Goal: Task Accomplishment & Management: Complete application form

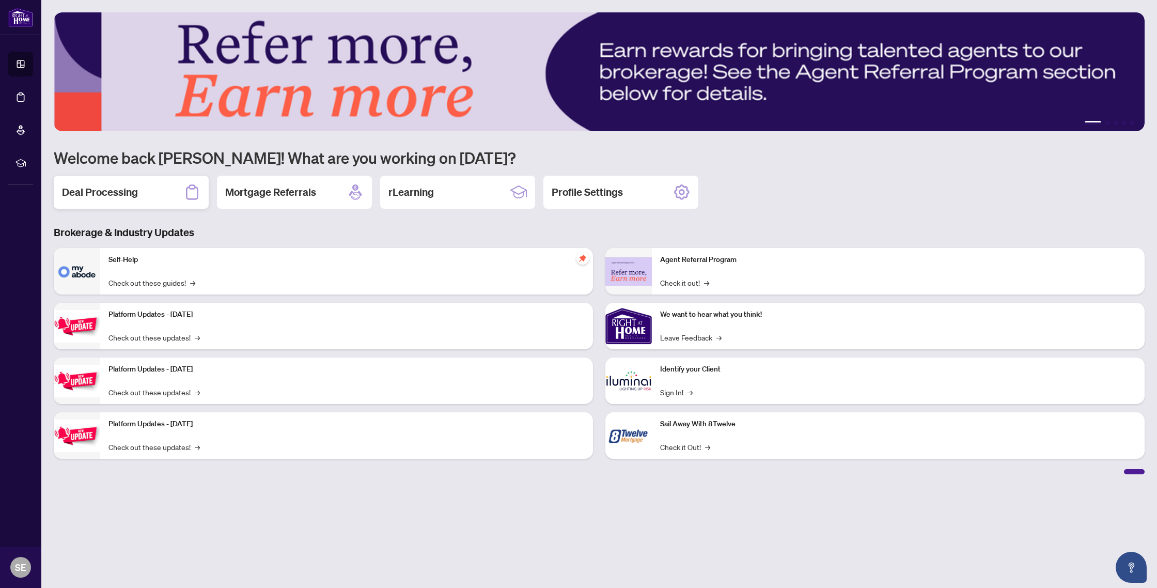
click at [168, 198] on div "Deal Processing" at bounding box center [131, 192] width 155 height 33
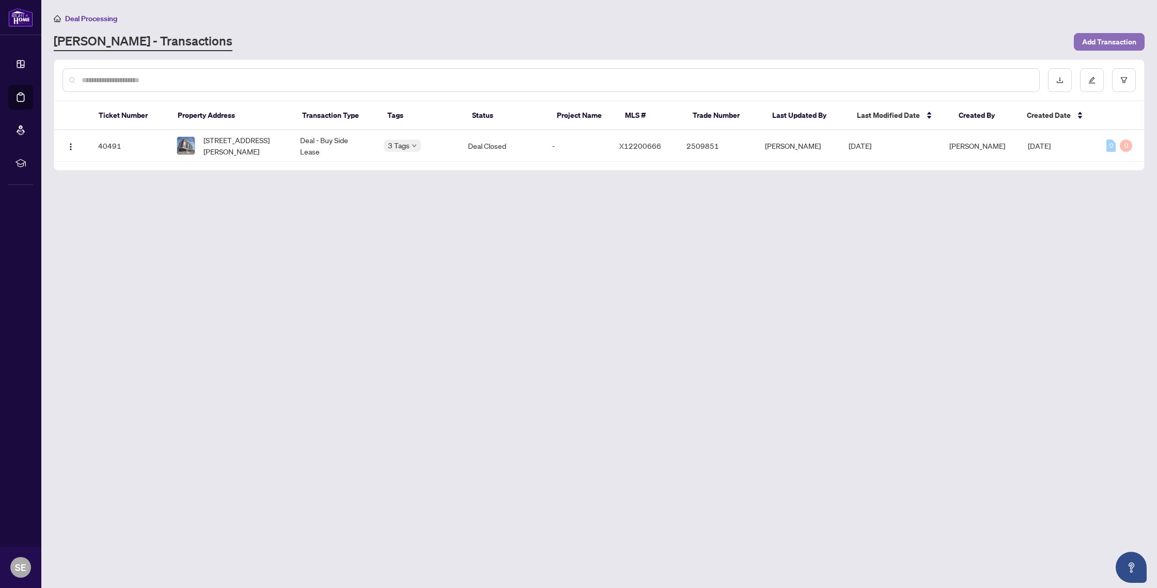
click at [1102, 42] on span "Add Transaction" at bounding box center [1109, 42] width 54 height 17
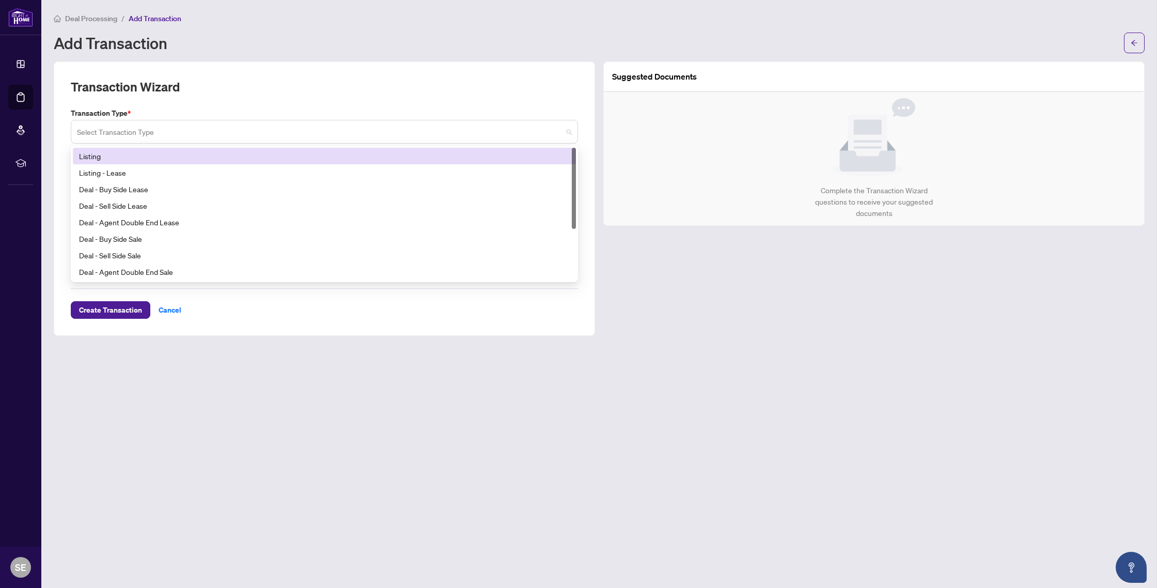
click at [568, 132] on span at bounding box center [324, 132] width 495 height 20
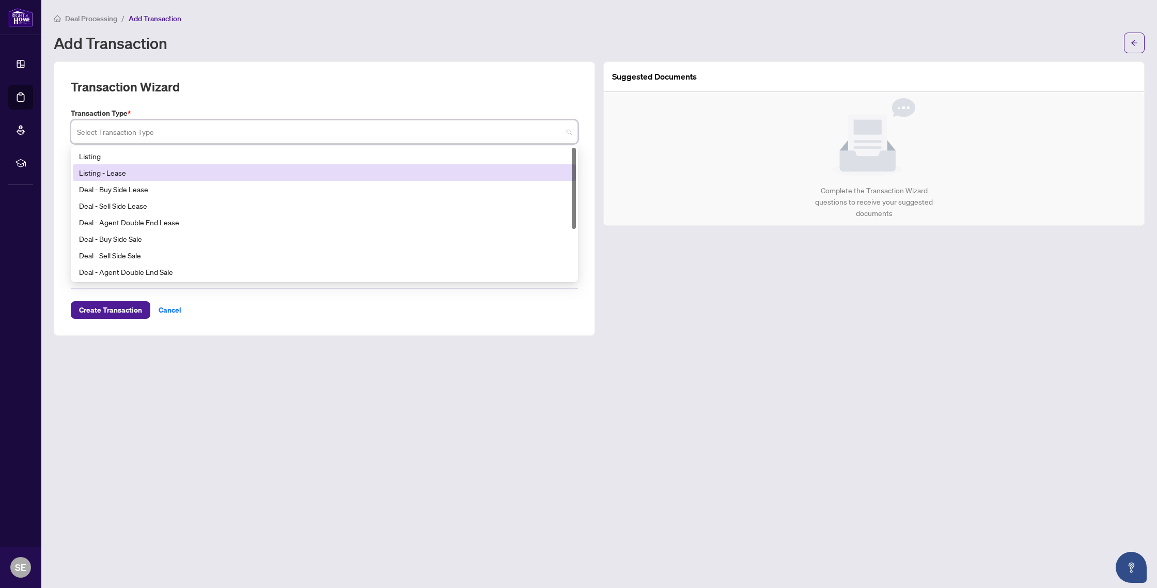
click at [522, 177] on div "Listing - Lease" at bounding box center [324, 172] width 491 height 11
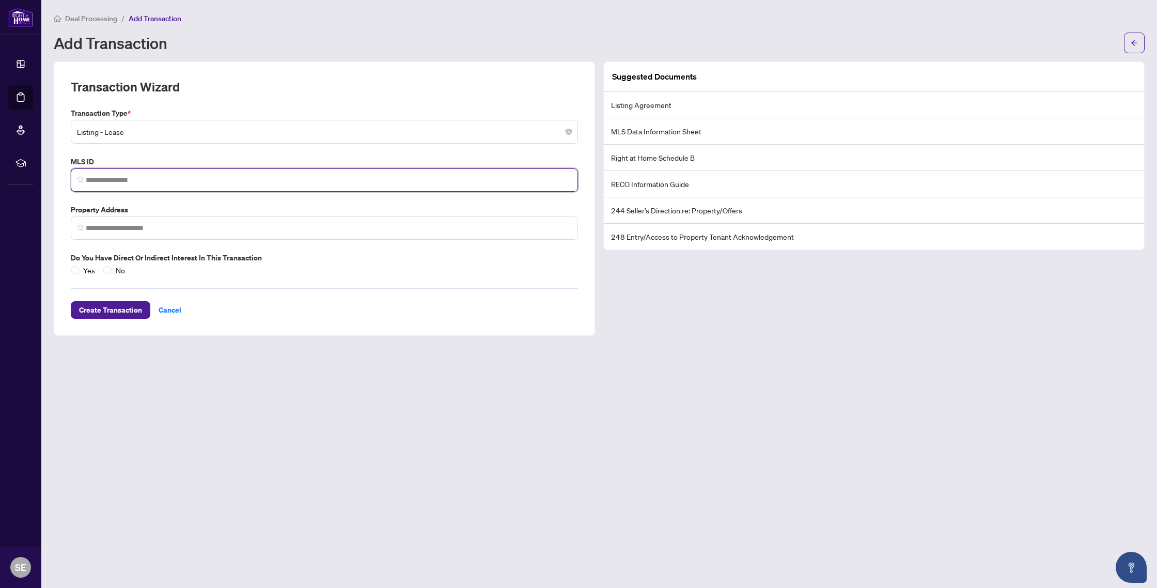
click at [523, 181] on input "search" at bounding box center [329, 180] width 486 height 11
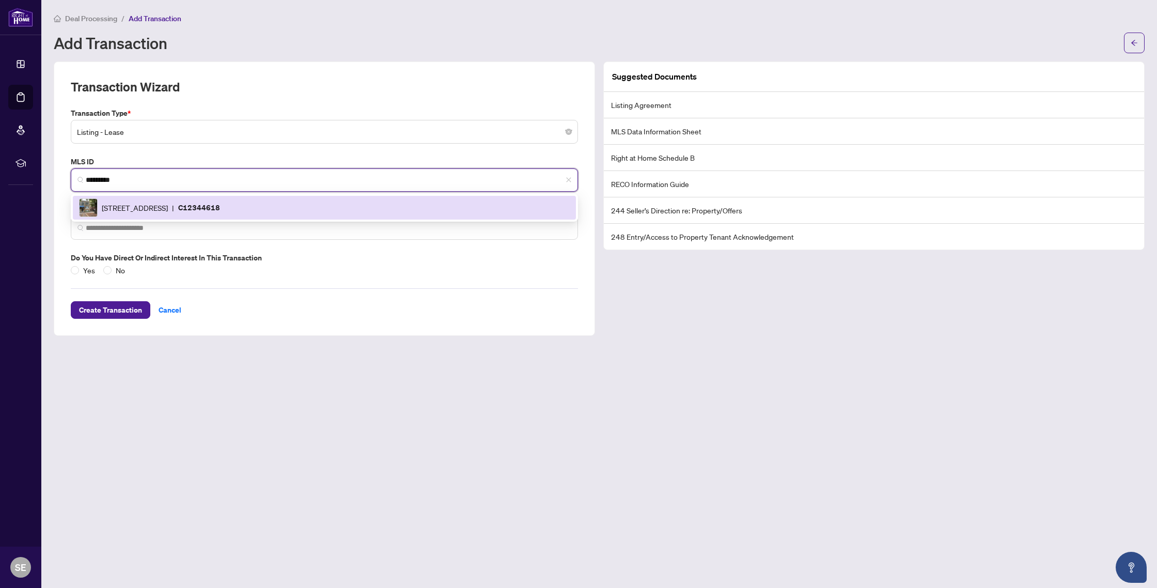
click at [362, 207] on div "[STREET_ADDRESS] | C12344618" at bounding box center [324, 207] width 491 height 19
type input "*********"
type input "**********"
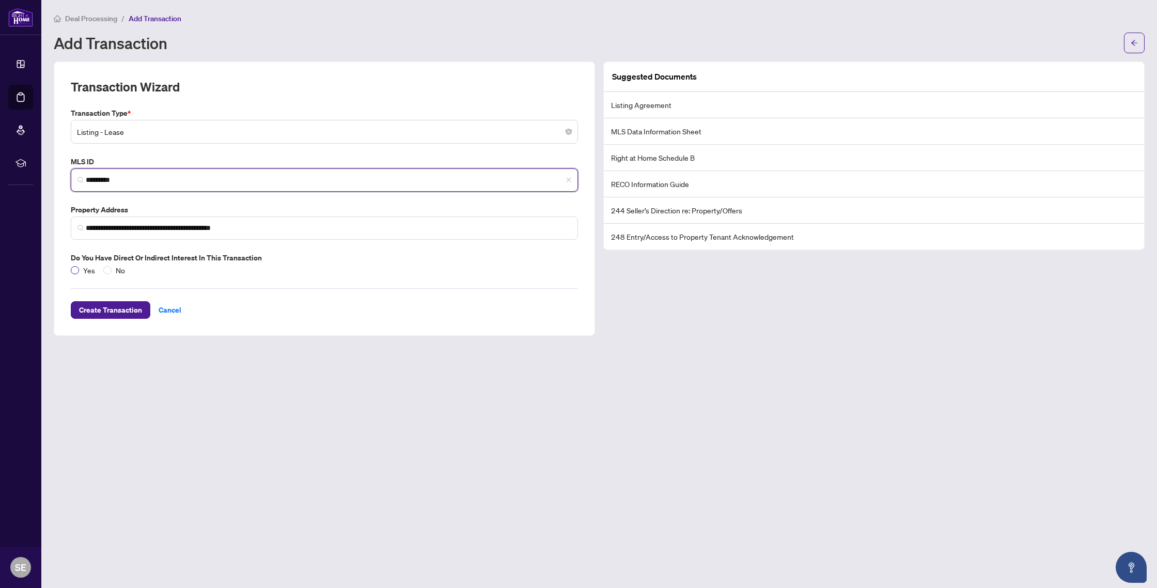
type input "*********"
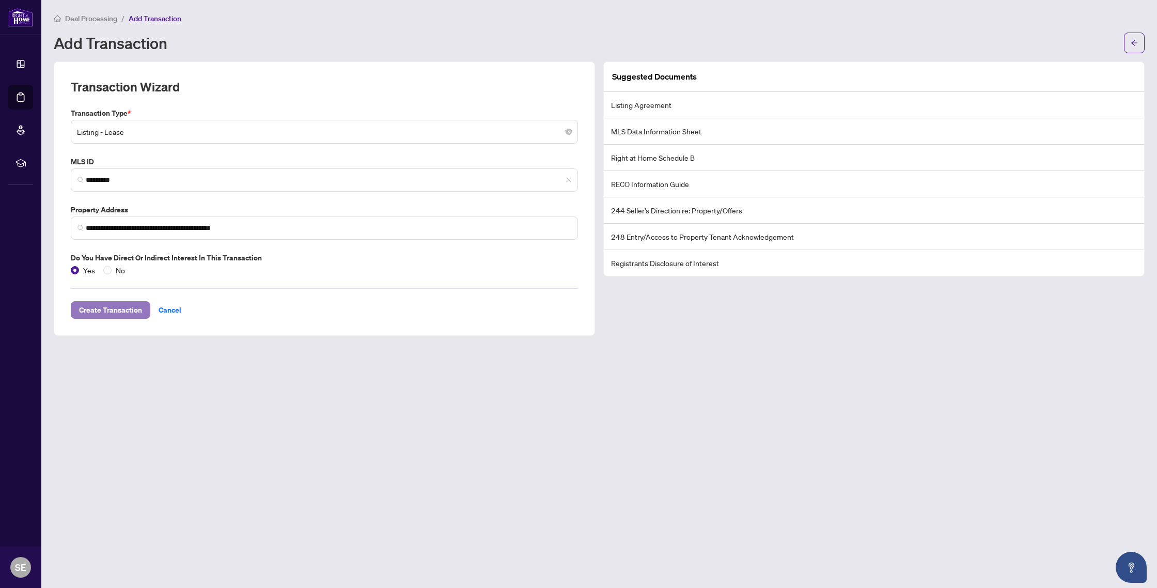
click at [117, 306] on span "Create Transaction" at bounding box center [110, 310] width 63 height 17
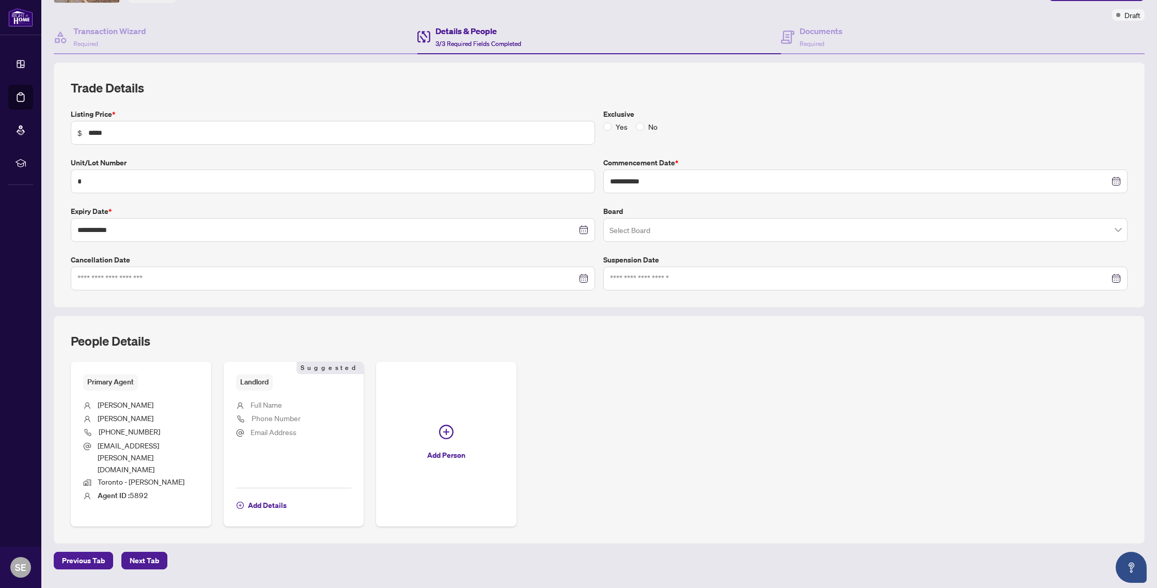
scroll to position [85, 0]
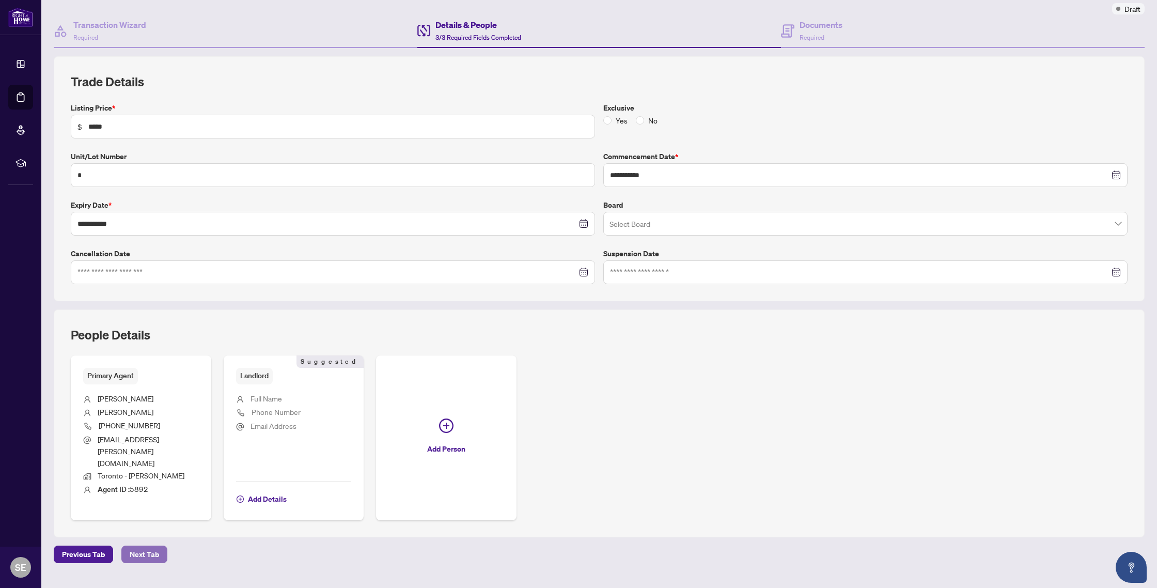
click at [160, 545] on button "Next Tab" at bounding box center [144, 554] width 46 height 18
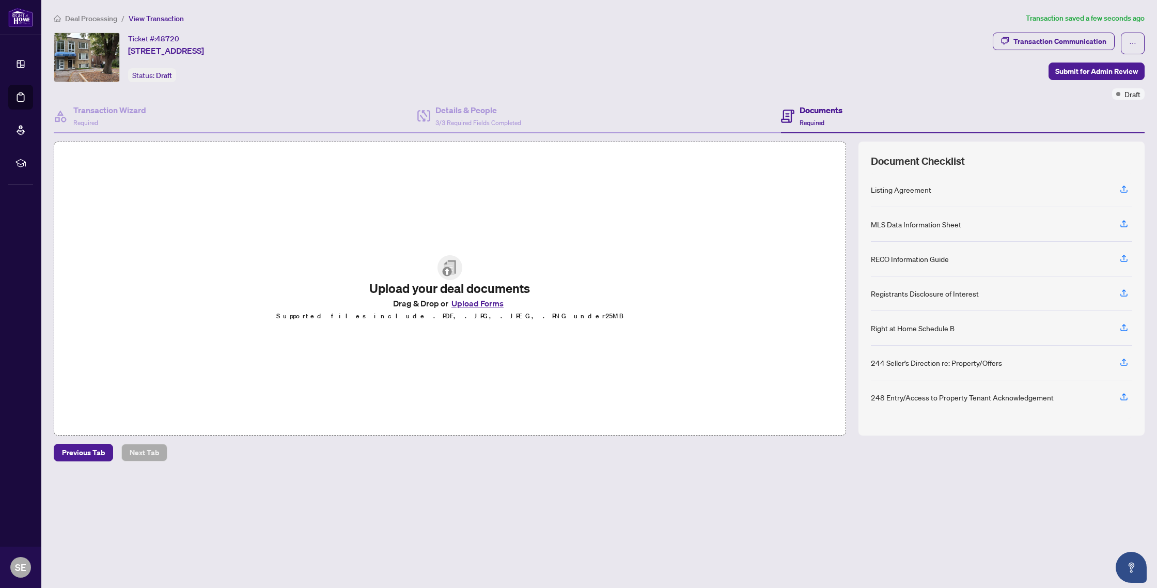
click at [481, 300] on button "Upload Forms" at bounding box center [477, 303] width 58 height 13
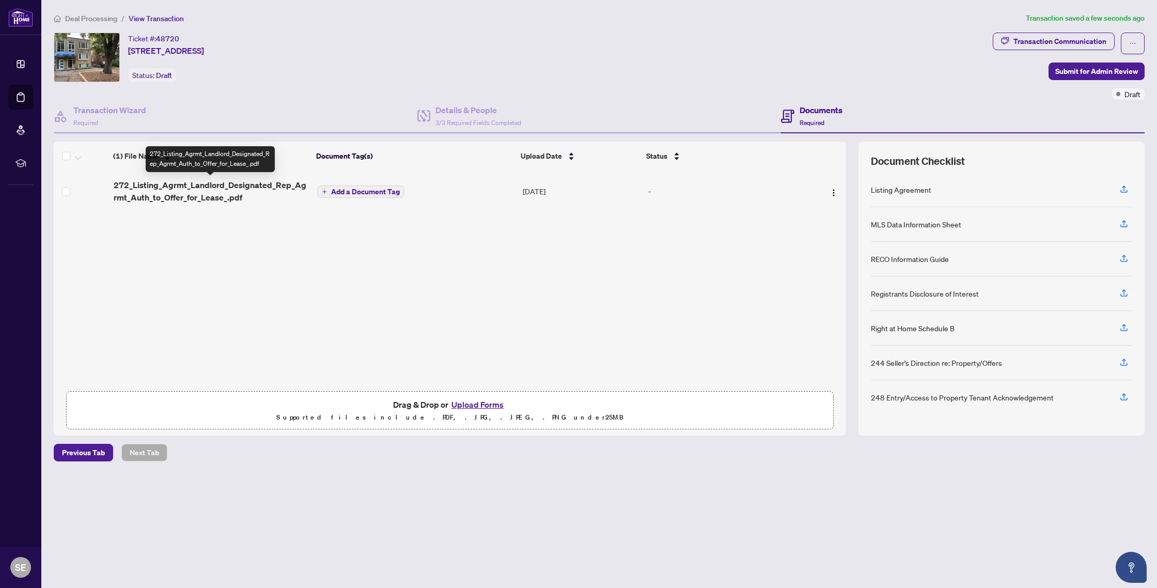
click at [239, 182] on span "272_Listing_Agrmt_Landlord_Designated_Rep_Agrmt_Auth_to_Offer_for_Lease_.pdf" at bounding box center [211, 191] width 195 height 25
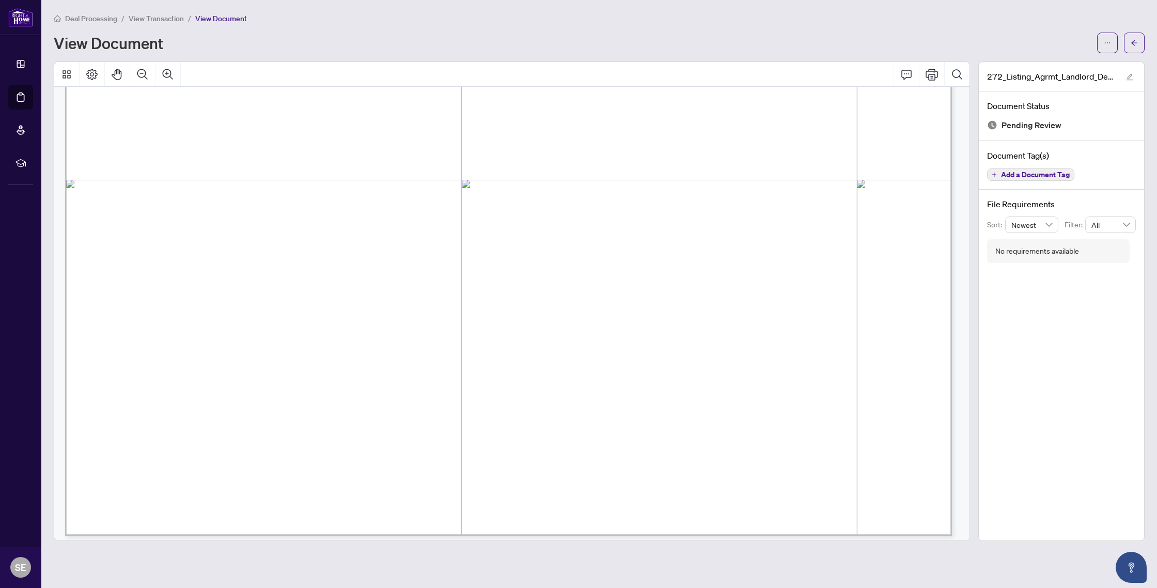
scroll to position [5423, 0]
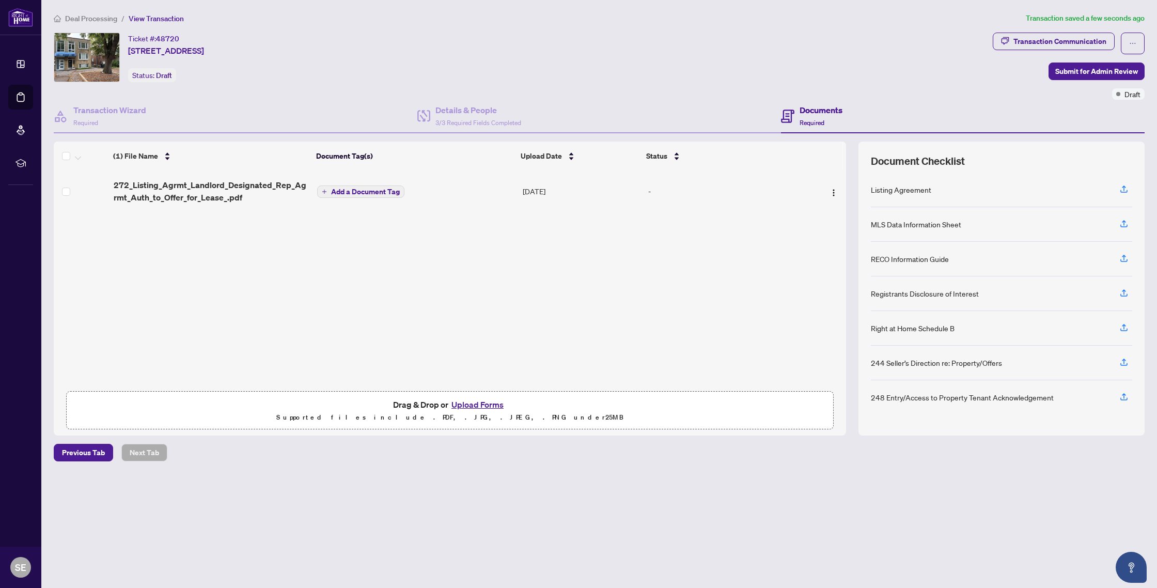
click at [348, 192] on span "Add a Document Tag" at bounding box center [365, 191] width 69 height 7
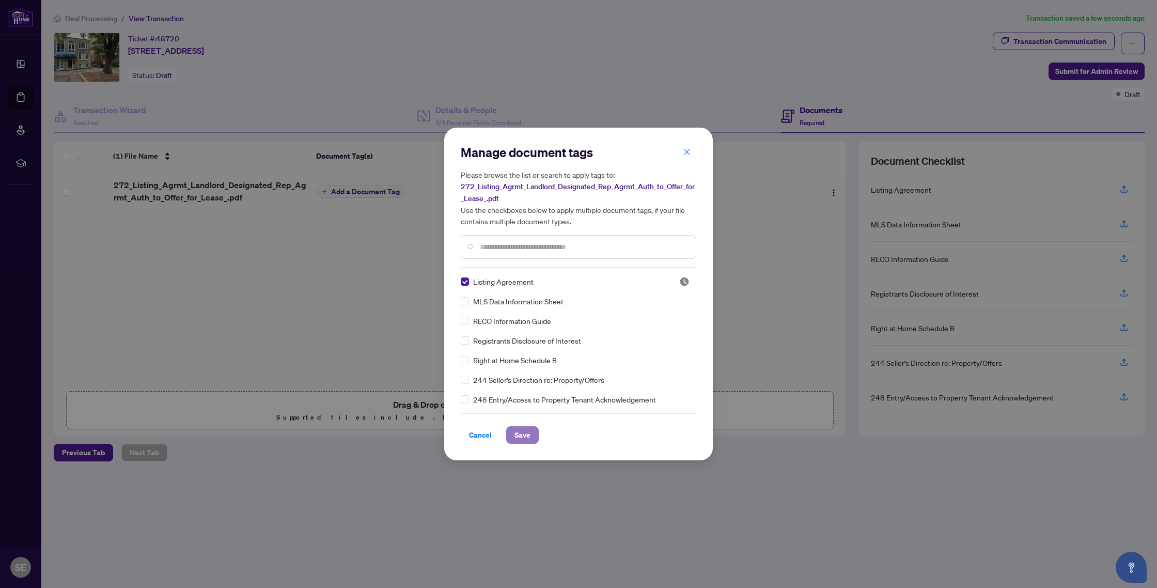
click at [523, 429] on span "Save" at bounding box center [523, 435] width 16 height 17
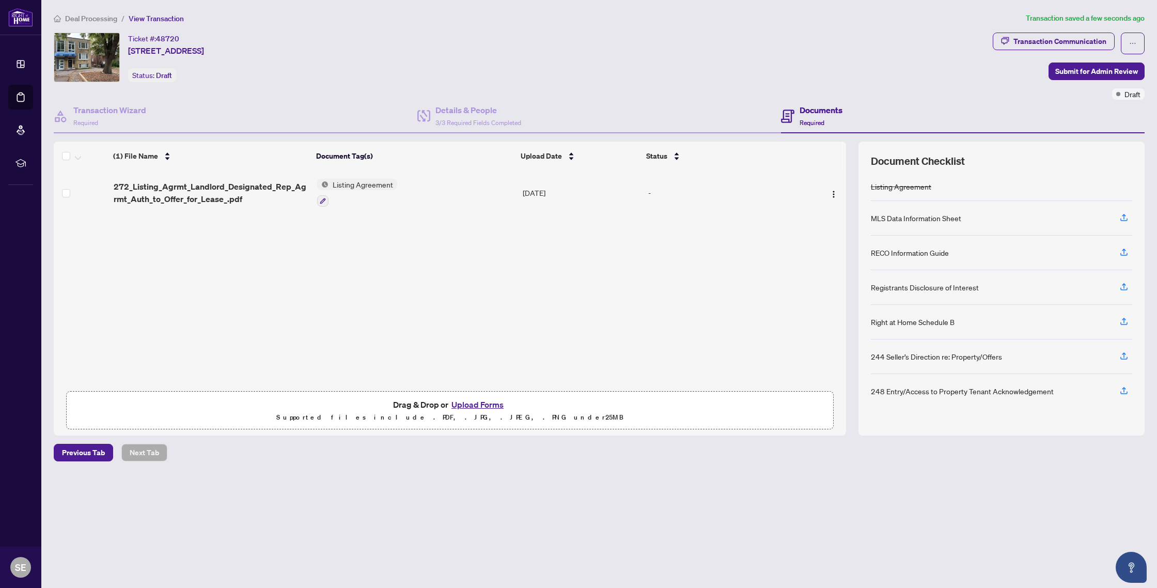
click at [482, 404] on button "Upload Forms" at bounding box center [477, 404] width 58 height 13
click at [385, 186] on span "Add a Document Tag" at bounding box center [365, 187] width 69 height 7
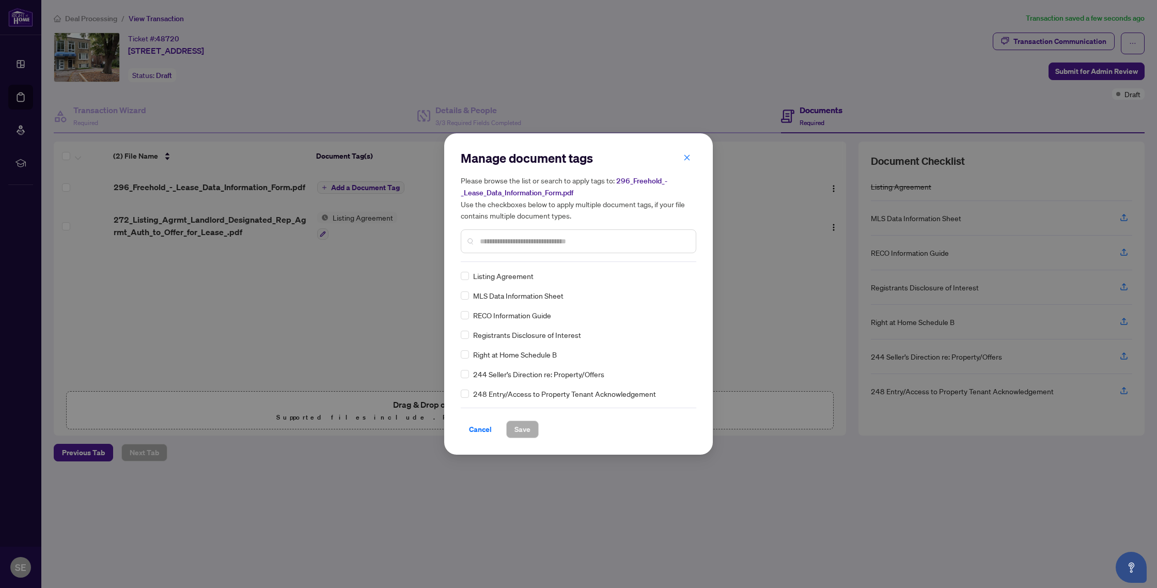
click at [480, 295] on span "MLS Data Information Sheet" at bounding box center [518, 295] width 90 height 11
click at [528, 429] on span "Save" at bounding box center [523, 429] width 16 height 17
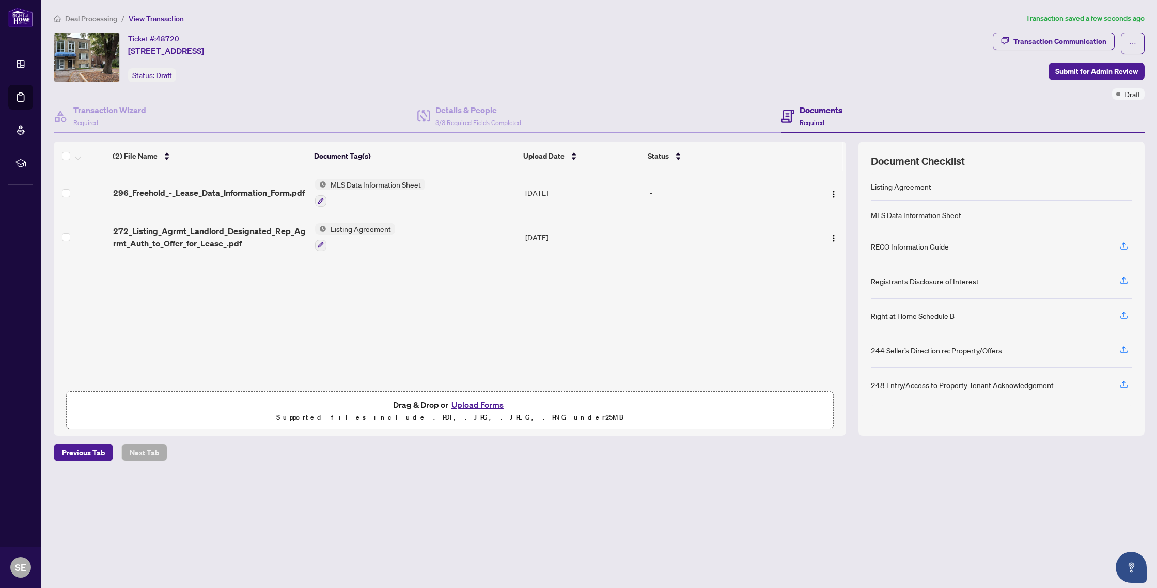
click at [489, 402] on button "Upload Forms" at bounding box center [477, 404] width 58 height 13
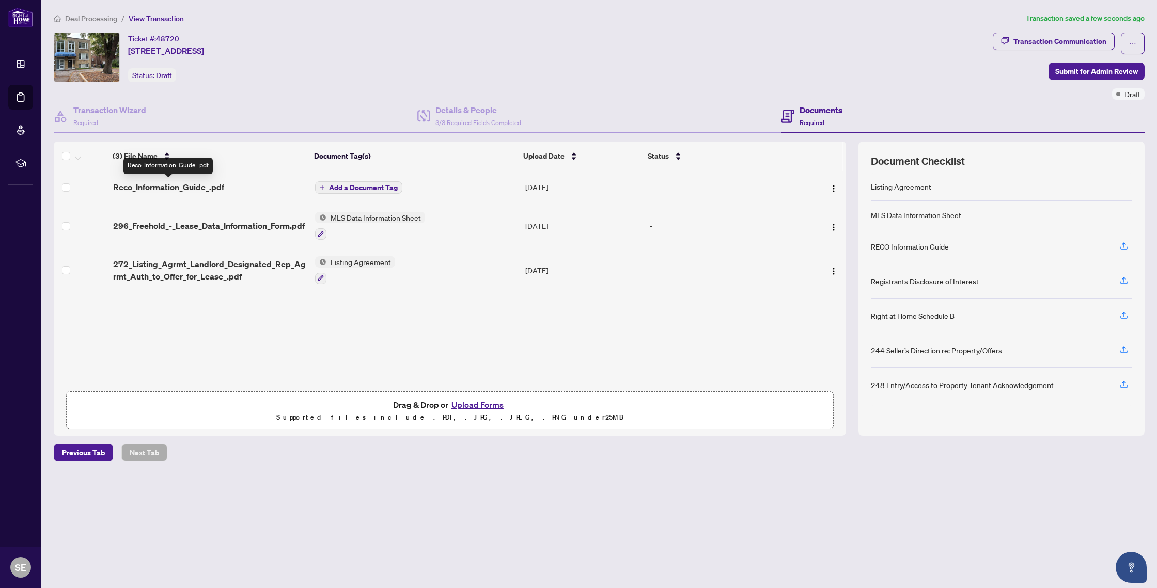
click at [186, 188] on span "Reco_Information_Guide_.pdf" at bounding box center [168, 187] width 111 height 12
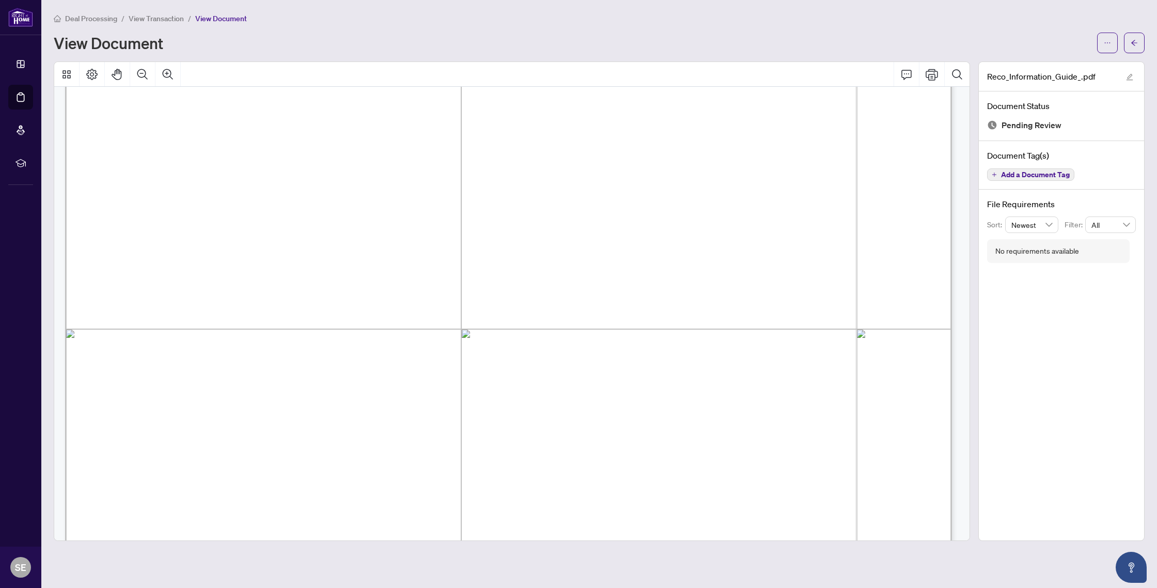
scroll to position [14293, 0]
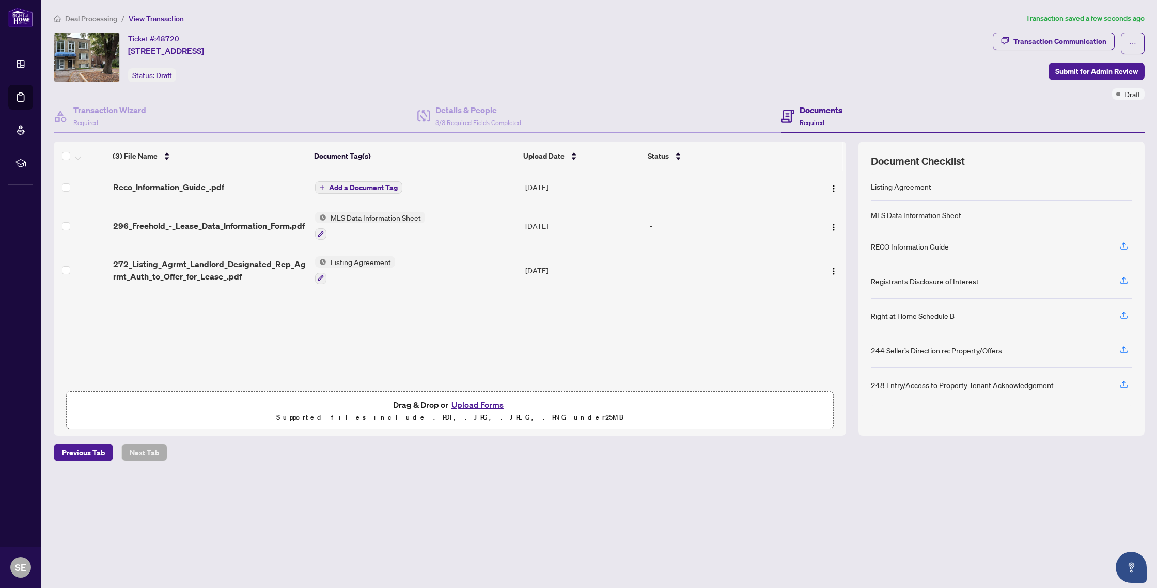
click at [373, 184] on span "Add a Document Tag" at bounding box center [363, 187] width 69 height 7
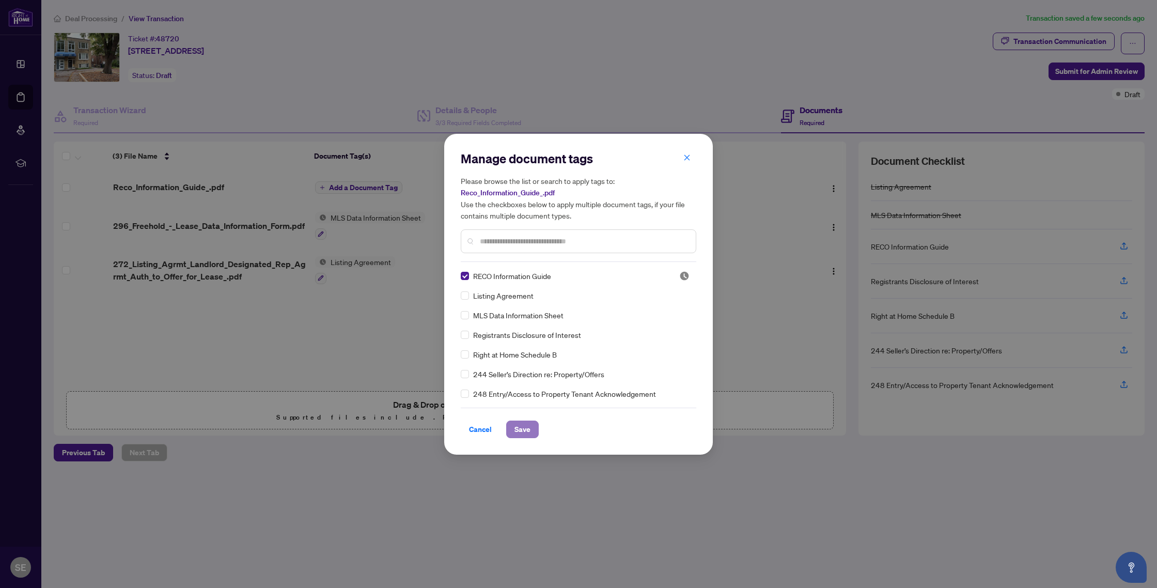
click at [526, 431] on span "Save" at bounding box center [523, 429] width 16 height 17
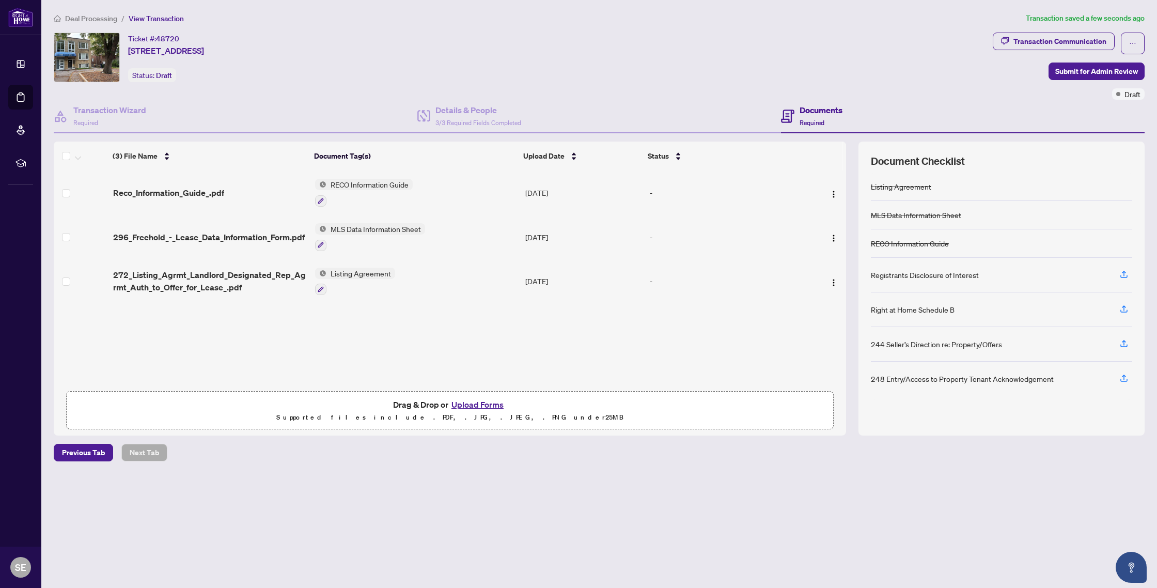
click at [488, 404] on button "Upload Forms" at bounding box center [477, 404] width 58 height 13
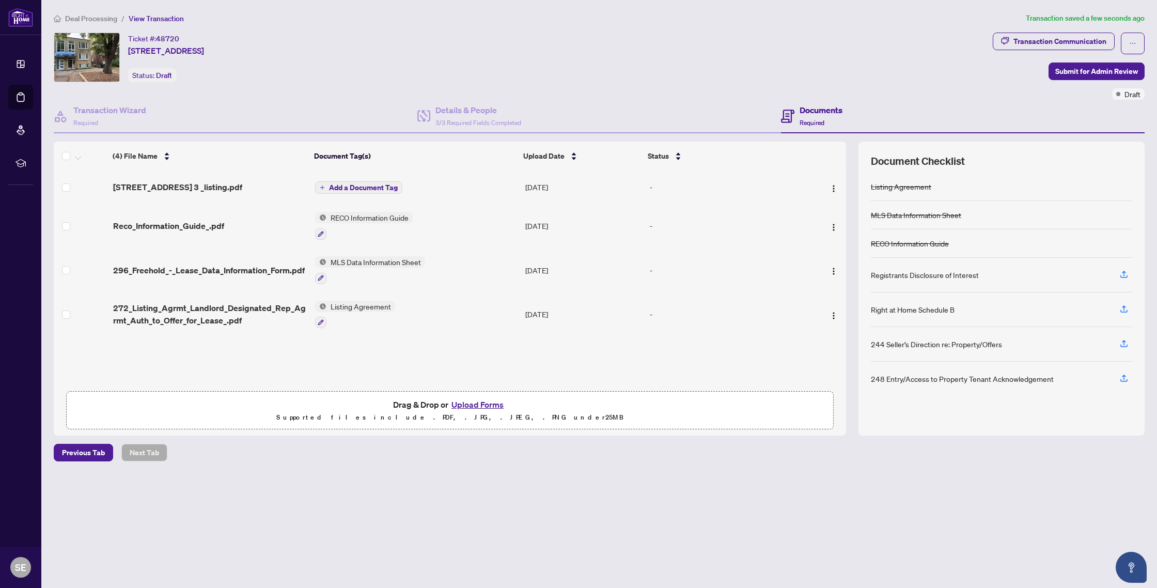
click at [365, 184] on span "Add a Document Tag" at bounding box center [363, 187] width 69 height 7
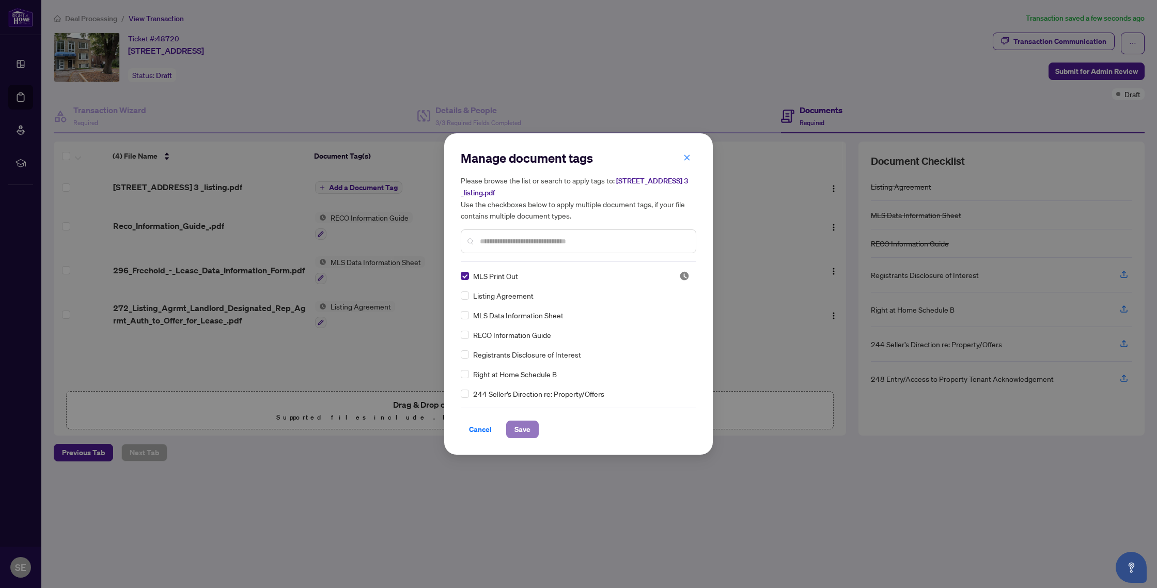
click at [522, 436] on span "Save" at bounding box center [523, 429] width 16 height 17
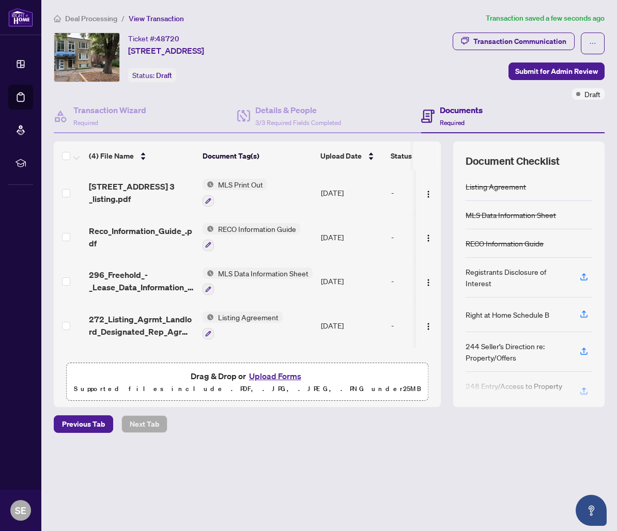
click at [273, 375] on button "Upload Forms" at bounding box center [275, 375] width 58 height 13
click at [276, 372] on button "Upload Forms" at bounding box center [275, 375] width 58 height 13
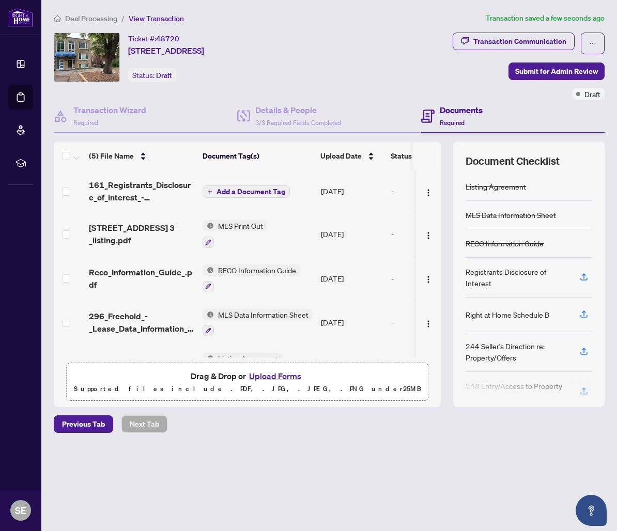
click at [232, 188] on span "Add a Document Tag" at bounding box center [250, 191] width 69 height 7
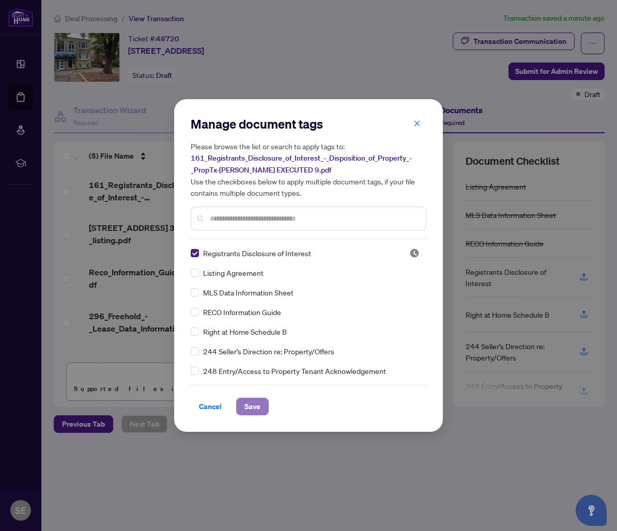
click at [259, 410] on span "Save" at bounding box center [252, 406] width 16 height 17
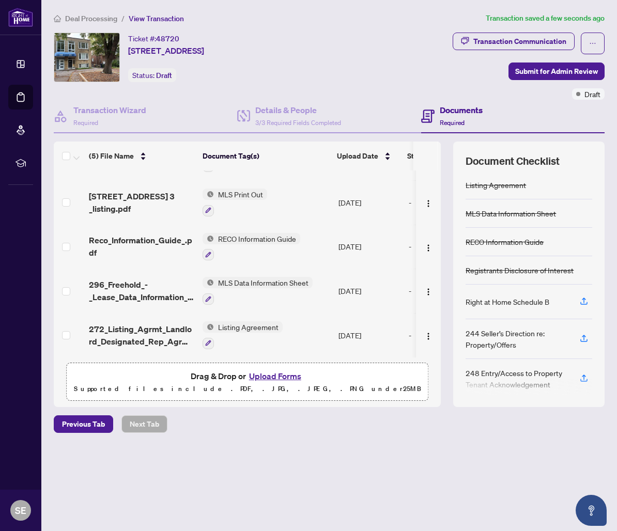
scroll to position [9, 0]
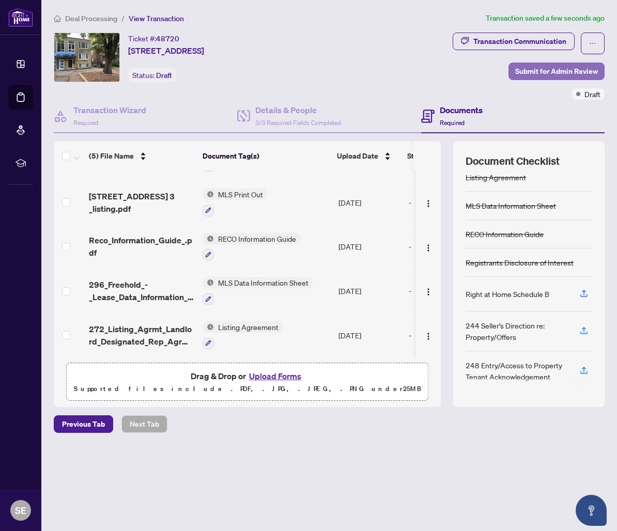
click at [564, 68] on span "Submit for Admin Review" at bounding box center [556, 71] width 83 height 17
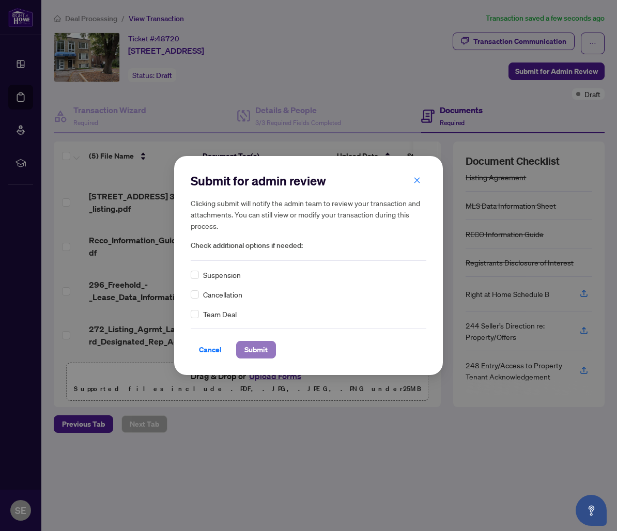
click at [264, 343] on span "Submit" at bounding box center [255, 349] width 23 height 17
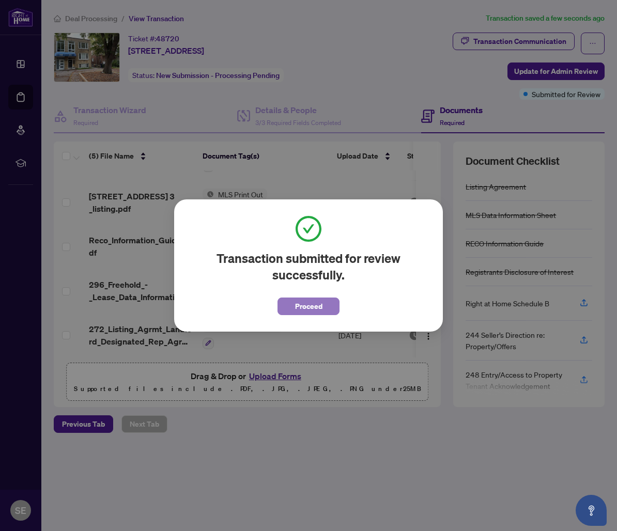
click at [324, 302] on button "Proceed" at bounding box center [308, 307] width 62 height 18
